Goal: Information Seeking & Learning: Learn about a topic

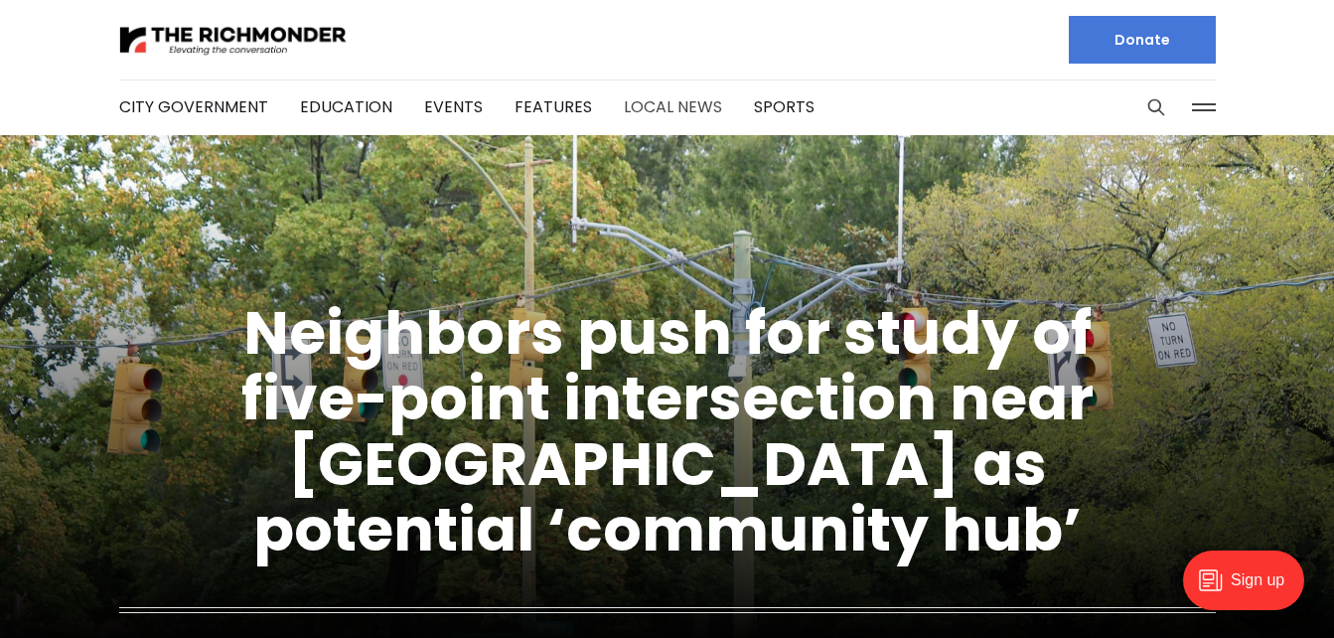
click at [653, 101] on link "Local News" at bounding box center [673, 106] width 98 height 23
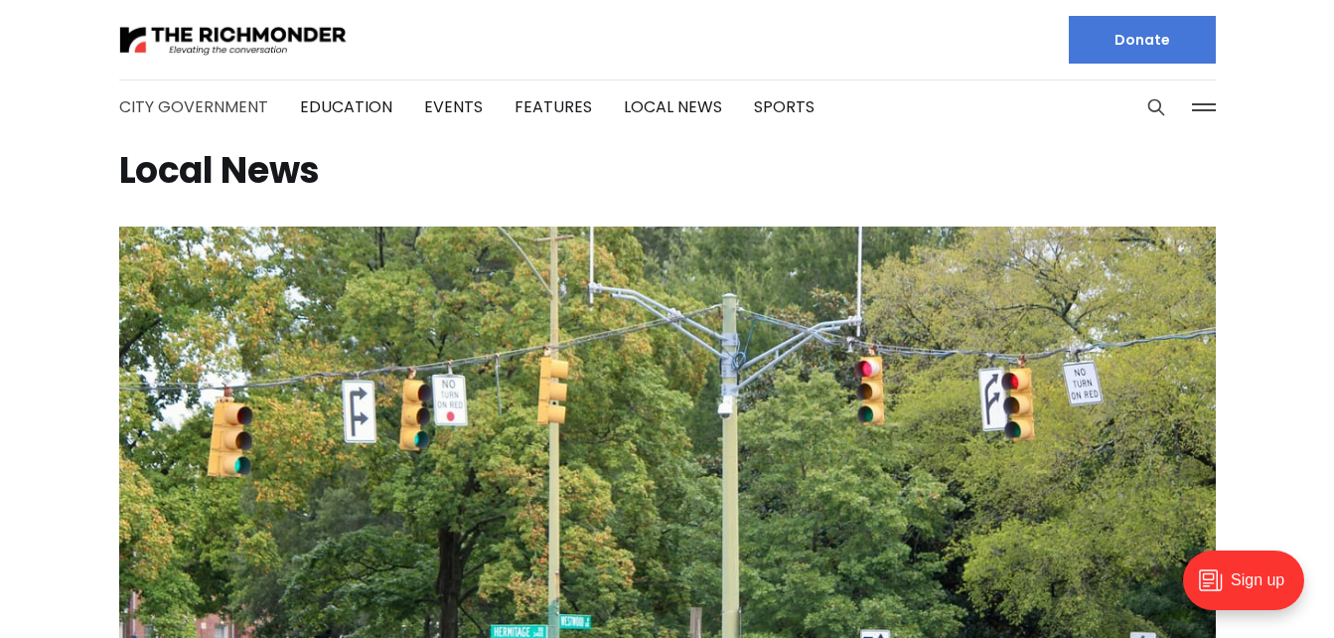
click at [225, 109] on link "City Government" at bounding box center [193, 106] width 149 height 23
